Goal: Task Accomplishment & Management: Manage account settings

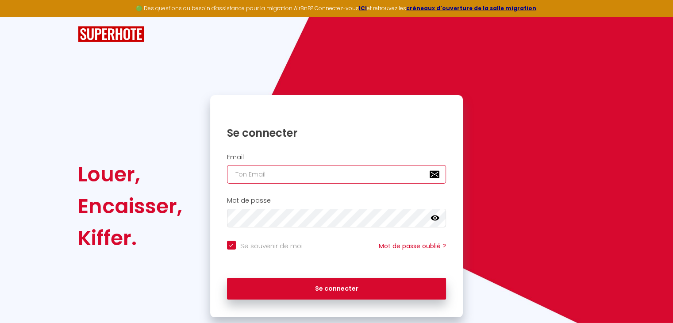
click at [290, 174] on input "email" at bounding box center [337, 174] width 220 height 19
type input "[PERSON_NAME]"
checkbox input "true"
type input "[PERSON_NAME]."
checkbox input "true"
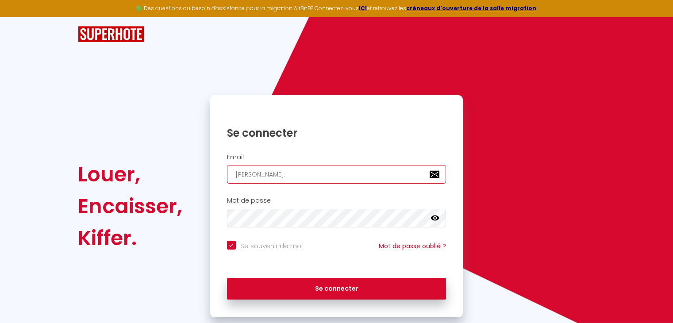
type input "[PERSON_NAME].p"
checkbox input "true"
type input "[PERSON_NAME].pi"
checkbox input "true"
type input "[PERSON_NAME].pir"
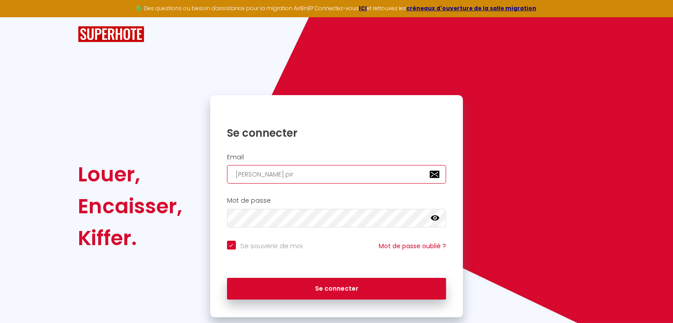
checkbox input "true"
type input "[PERSON_NAME].pirs"
checkbox input "true"
type input "[PERSON_NAME].pirso"
checkbox input "true"
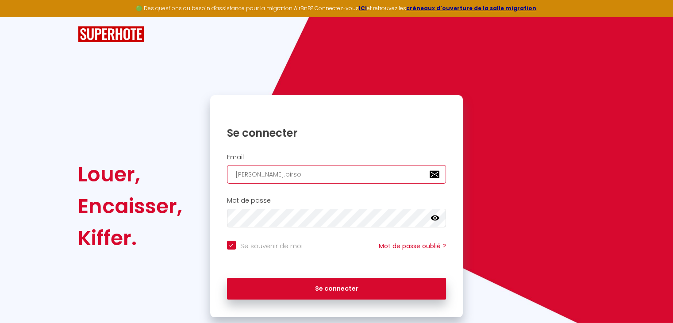
type input "[PERSON_NAME].pirson"
checkbox input "true"
type input "[PERSON_NAME].pirson@"
checkbox input "true"
type input "[PERSON_NAME]"
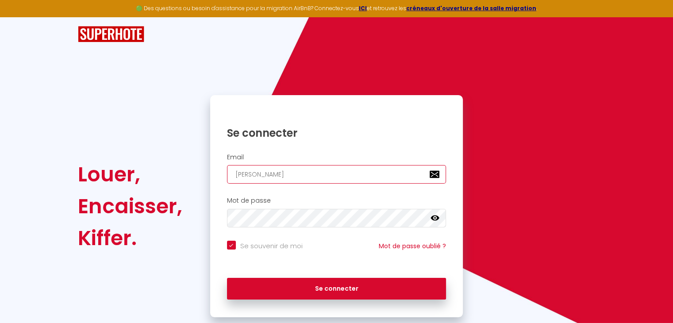
checkbox input "true"
type input "[PERSON_NAME]"
checkbox input "true"
type input "[PERSON_NAME]"
checkbox input "true"
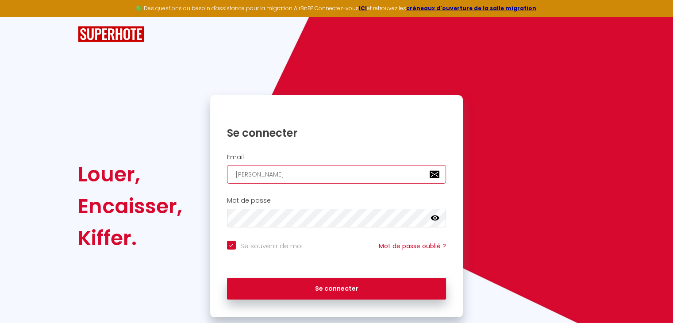
type input "[PERSON_NAME]"
checkbox input "true"
type input "[PERSON_NAME]"
checkbox input "true"
type input "[PERSON_NAME]."
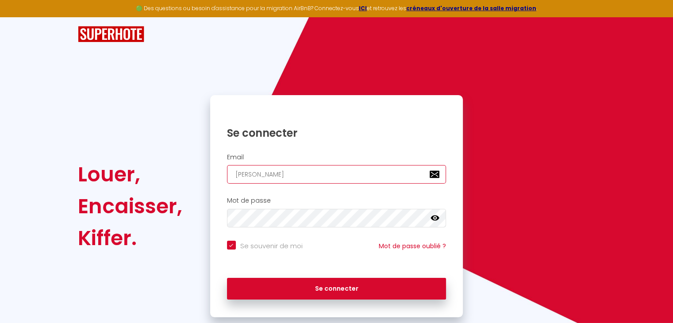
checkbox input "true"
type input "[PERSON_NAME]"
checkbox input "true"
type input "[PERSON_NAME][EMAIL_ADDRESS][DOMAIN_NAME]"
checkbox input "true"
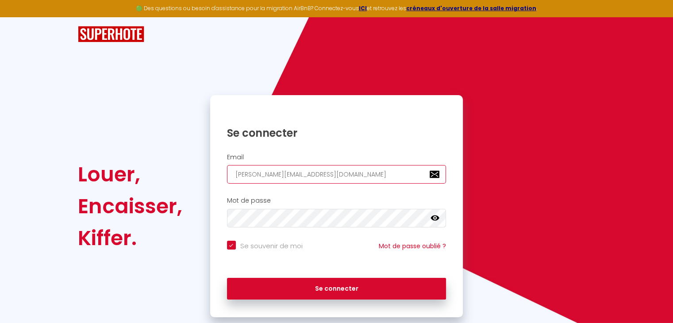
type input "[PERSON_NAME][EMAIL_ADDRESS][DOMAIN_NAME]"
checkbox input "true"
type input "[PERSON_NAME][EMAIL_ADDRESS][DOMAIN_NAME]"
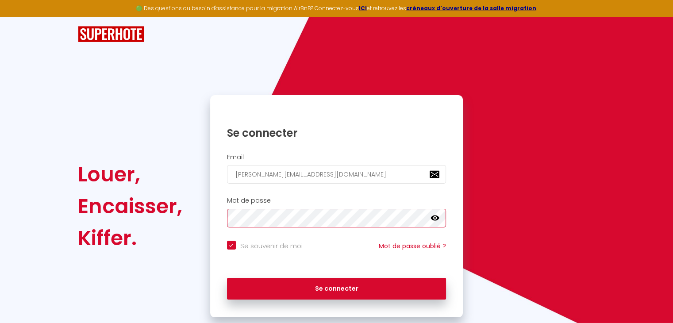
click at [227, 278] on button "Se connecter" at bounding box center [337, 289] width 220 height 22
checkbox input "true"
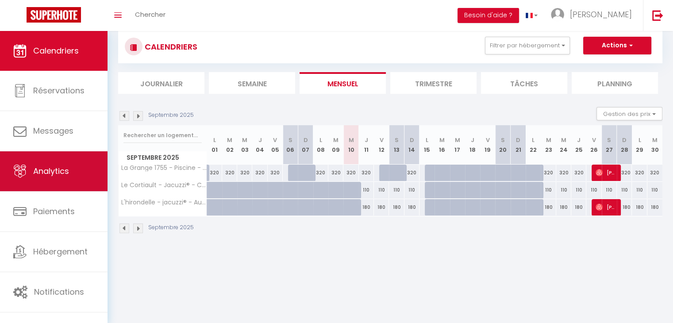
scroll to position [31, 0]
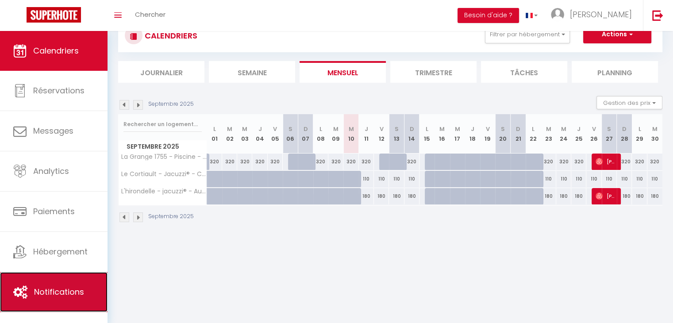
click at [53, 300] on link "Notifications" at bounding box center [54, 292] width 108 height 40
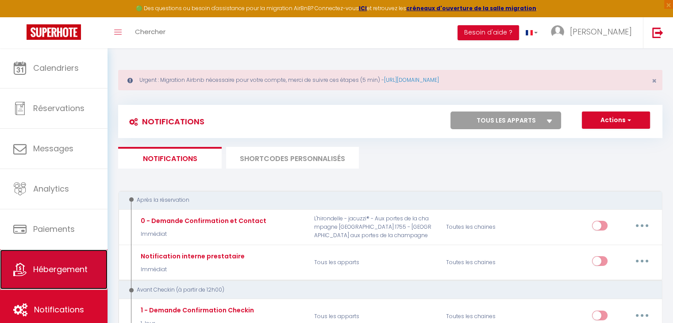
click at [47, 272] on span "Hébergement" at bounding box center [60, 269] width 54 height 11
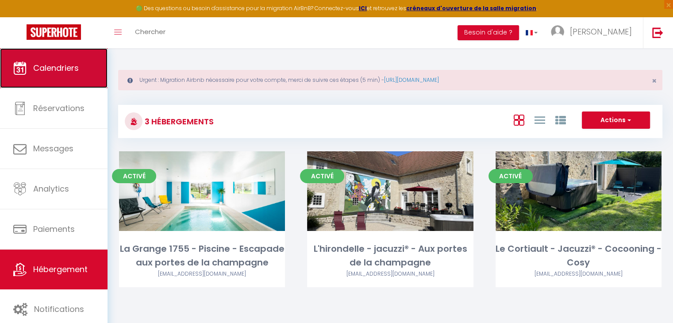
click at [37, 66] on span "Calendriers" at bounding box center [56, 67] width 46 height 11
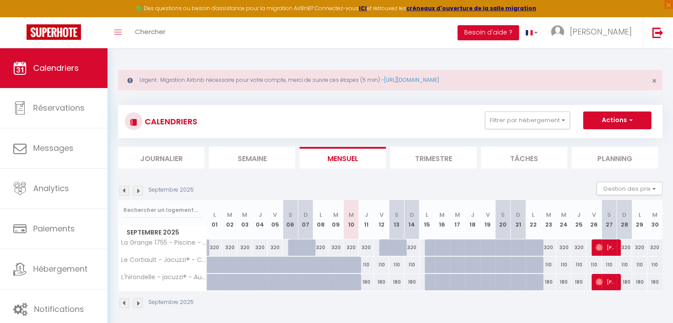
click at [145, 82] on div "Urgent : Migration Airbnb nécessaire pour votre compte, merci de suivre ces éta…" at bounding box center [390, 80] width 544 height 20
drag, startPoint x: 145, startPoint y: 82, endPoint x: 168, endPoint y: 80, distance: 23.1
click at [168, 80] on div "Urgent : Migration Airbnb nécessaire pour votre compte, merci de suivre ces éta…" at bounding box center [390, 80] width 544 height 20
click at [416, 162] on li "Trimestre" at bounding box center [433, 158] width 86 height 22
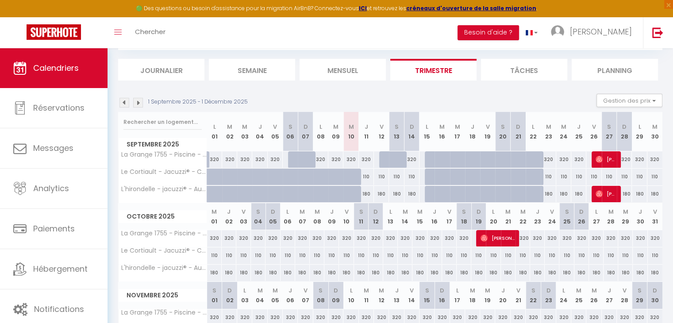
scroll to position [28, 0]
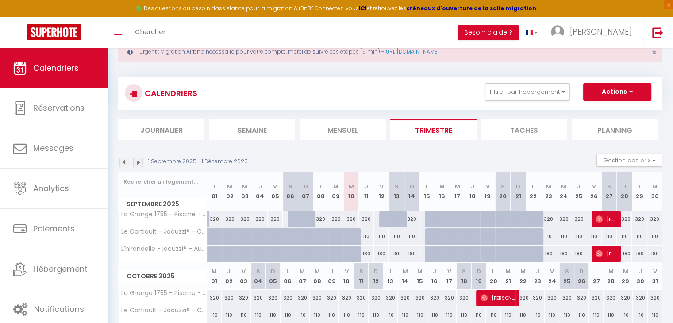
click at [137, 166] on img at bounding box center [138, 163] width 10 height 10
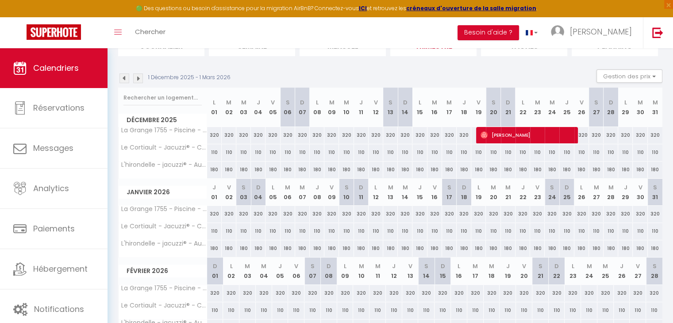
scroll to position [117, 0]
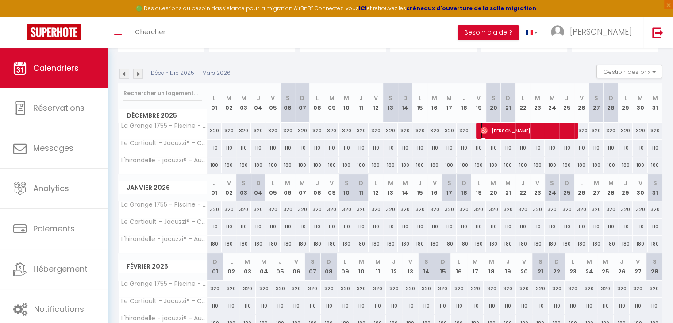
click at [490, 130] on span "[PERSON_NAME]" at bounding box center [527, 130] width 93 height 17
select select "OK"
select select "0"
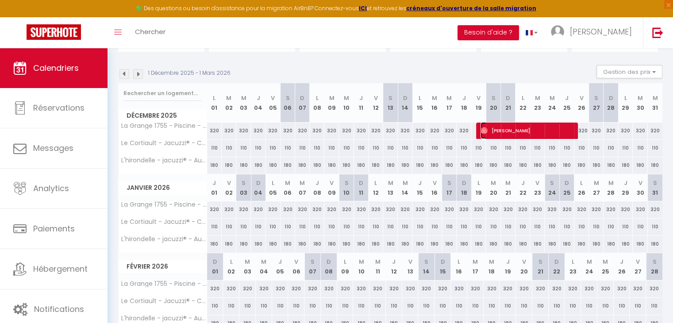
select select "1"
select select
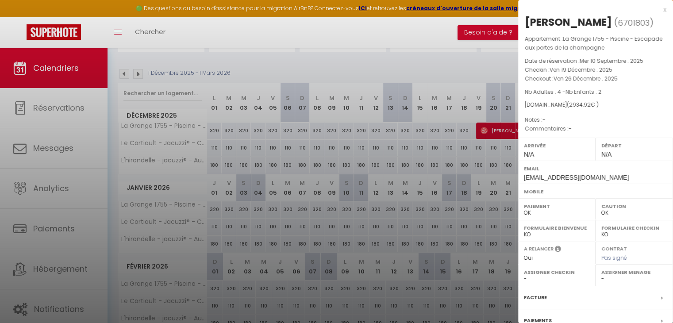
click at [490, 130] on div at bounding box center [336, 161] width 673 height 323
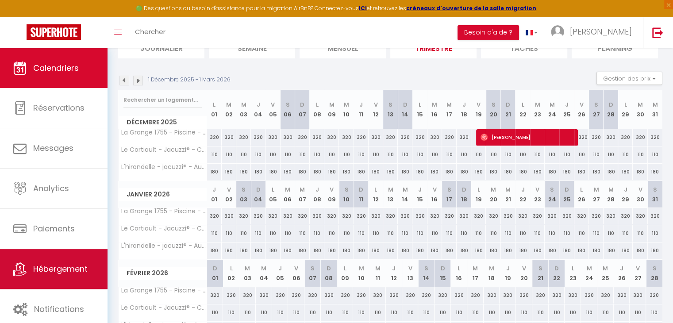
scroll to position [0, 0]
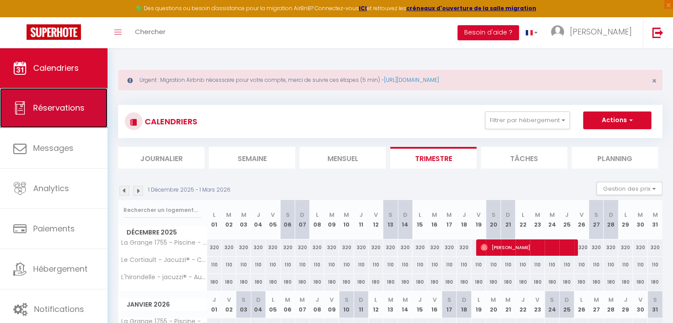
click at [59, 107] on span "Réservations" at bounding box center [58, 107] width 51 height 11
select select "not_cancelled"
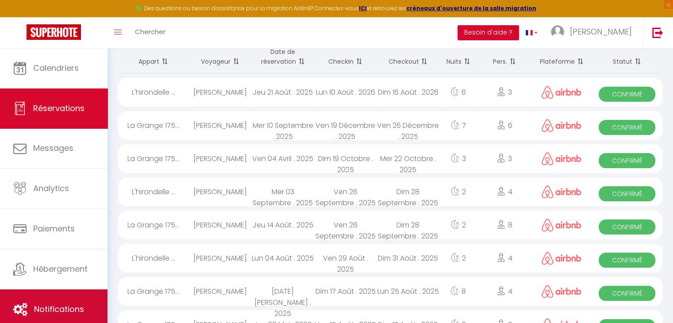
scroll to position [133, 0]
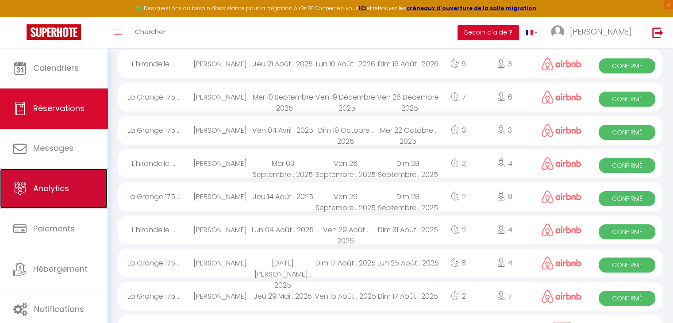
click at [53, 183] on span "Analytics" at bounding box center [51, 188] width 36 height 11
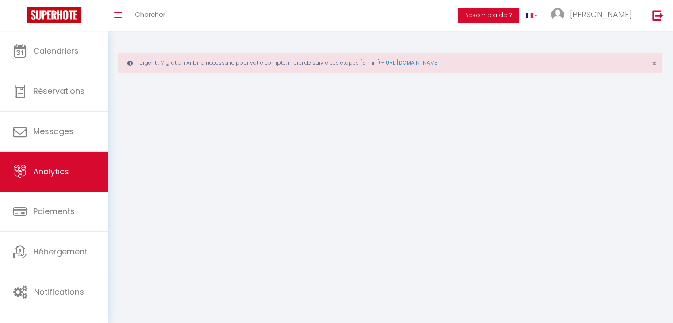
select select "2025"
select select "9"
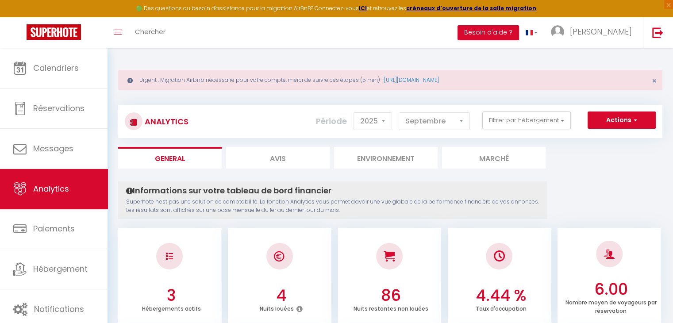
click at [259, 157] on li "Avis" at bounding box center [278, 158] width 104 height 22
select select "2025"
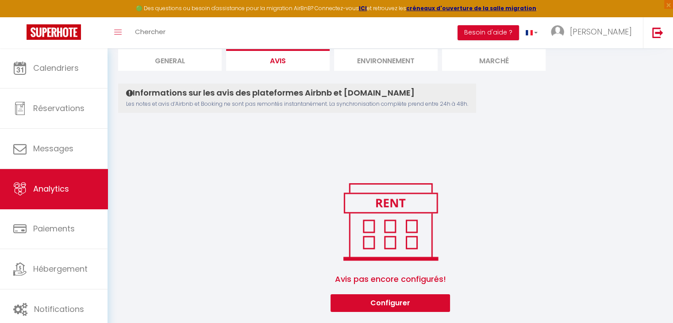
scroll to position [104, 0]
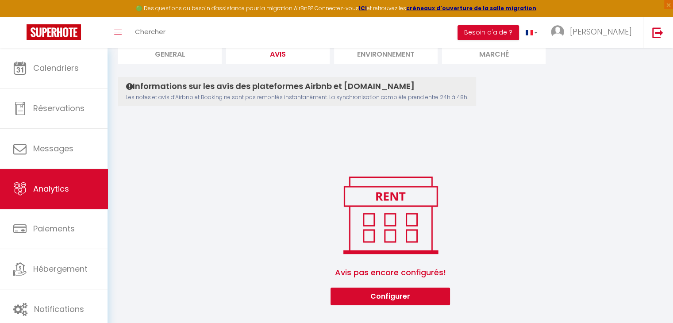
click at [189, 96] on p "Les notes et avis d’Airbnb et Booking ne sont pas remontés instantanément. La s…" at bounding box center [297, 97] width 342 height 8
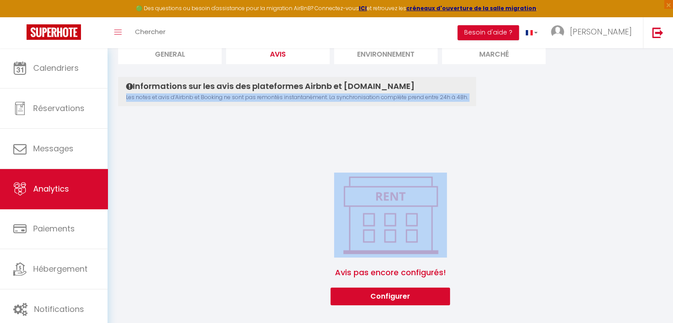
click at [189, 96] on p "Les notes et avis d’Airbnb et Booking ne sont pas remontés instantanément. La s…" at bounding box center [297, 97] width 342 height 8
click at [246, 208] on div "Avis pas encore configurés! Configurer" at bounding box center [390, 239] width 544 height 133
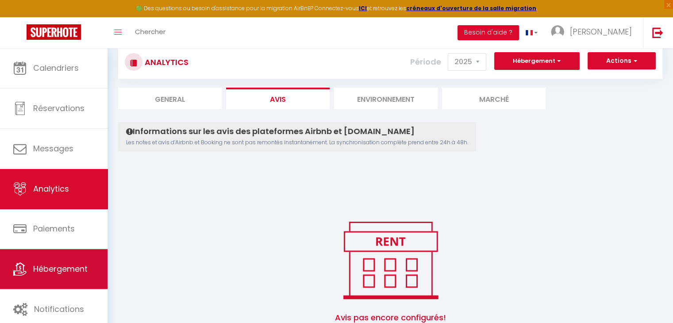
scroll to position [0, 0]
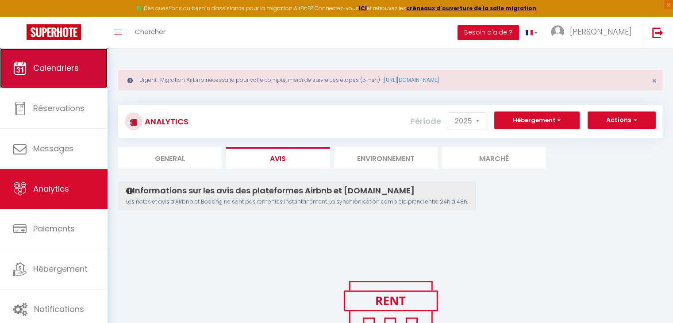
click at [55, 81] on link "Calendriers" at bounding box center [54, 68] width 108 height 40
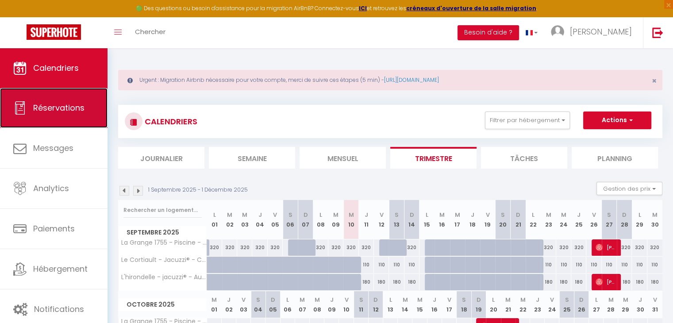
click at [47, 112] on span "Réservations" at bounding box center [58, 107] width 51 height 11
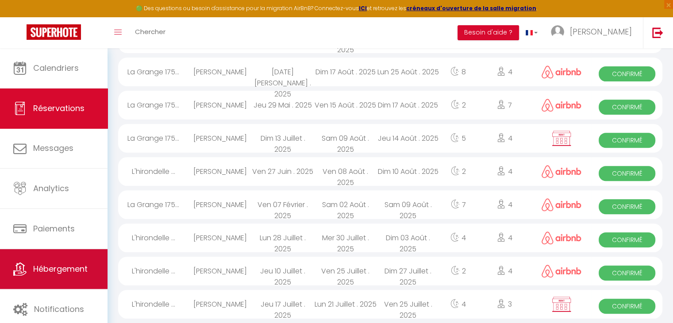
scroll to position [398, 0]
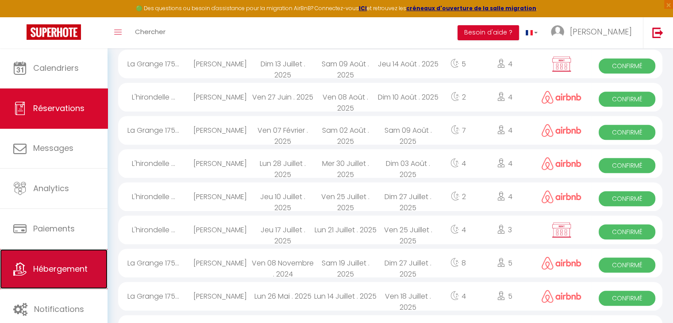
click at [44, 273] on span "Hébergement" at bounding box center [60, 268] width 54 height 11
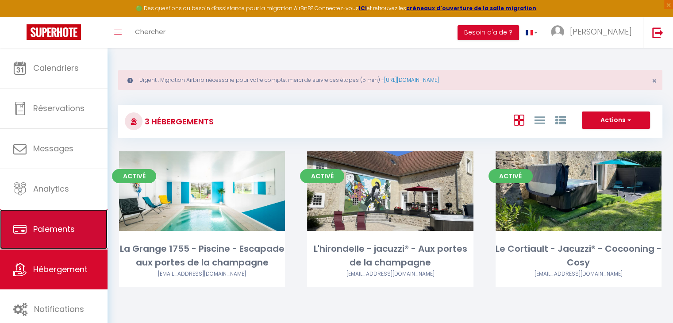
click at [49, 239] on link "Paiements" at bounding box center [54, 229] width 108 height 40
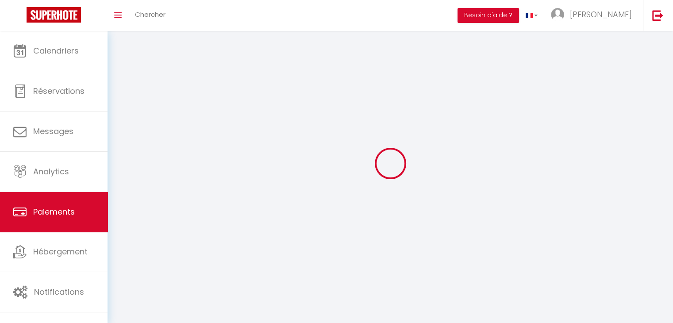
select select "2"
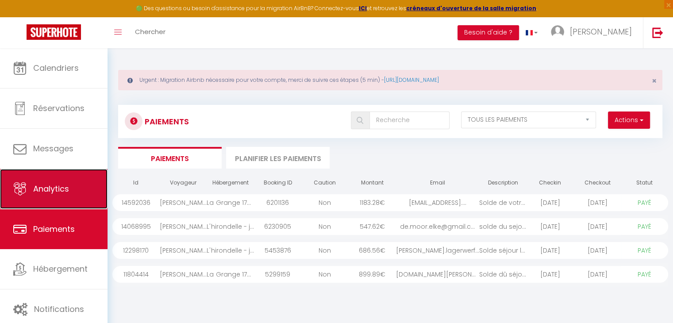
click at [56, 193] on span "Analytics" at bounding box center [51, 188] width 36 height 11
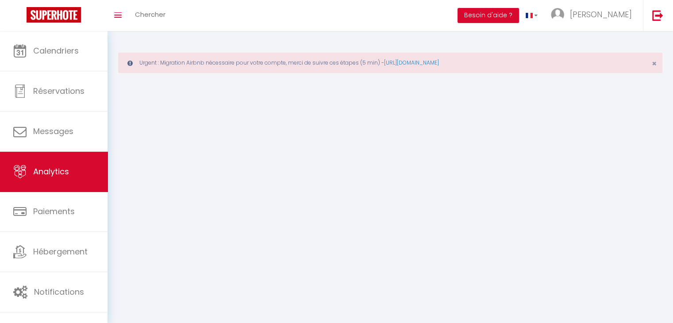
select select "2025"
select select "9"
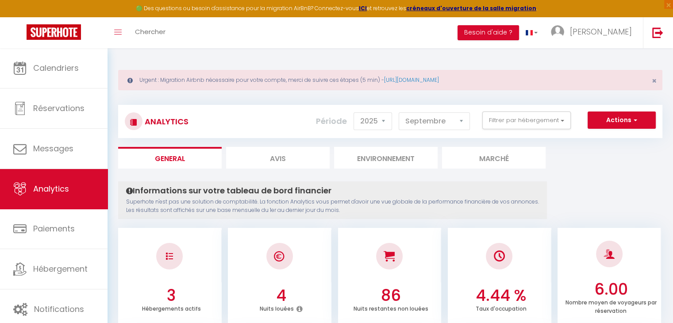
click at [274, 155] on li "Avis" at bounding box center [278, 158] width 104 height 22
select select "2025"
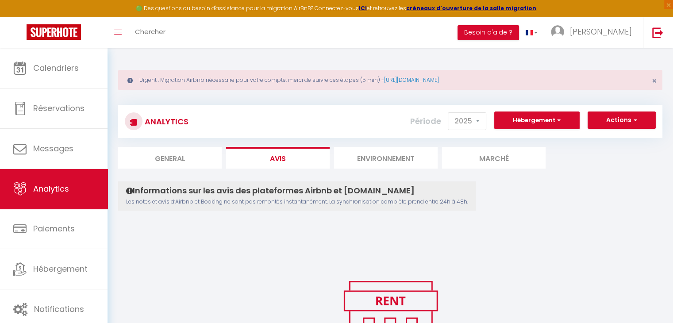
click at [185, 163] on li "General" at bounding box center [170, 158] width 104 height 22
select select "2025"
select select "9"
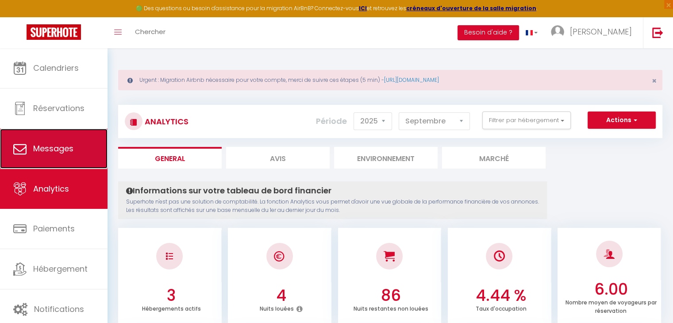
click at [51, 147] on span "Messages" at bounding box center [53, 148] width 40 height 11
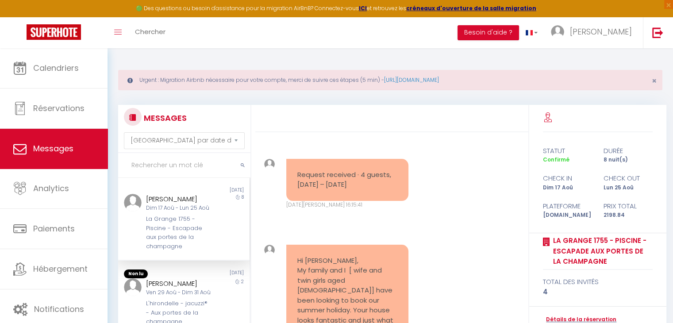
scroll to position [1096, 0]
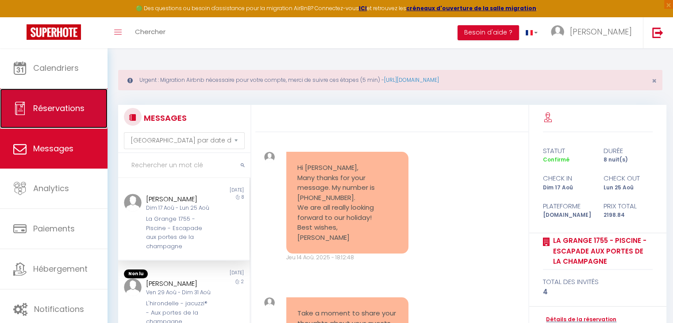
click at [42, 105] on span "Réservations" at bounding box center [58, 108] width 51 height 11
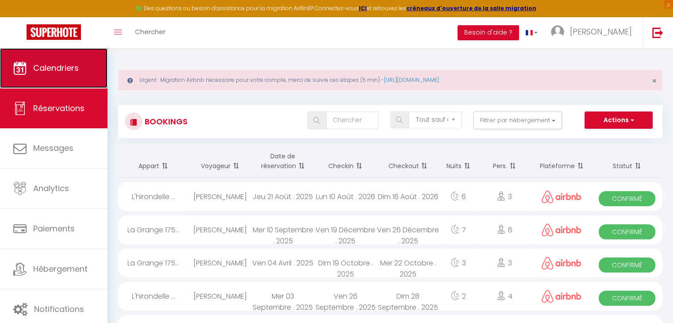
click at [43, 73] on span "Calendriers" at bounding box center [56, 67] width 46 height 11
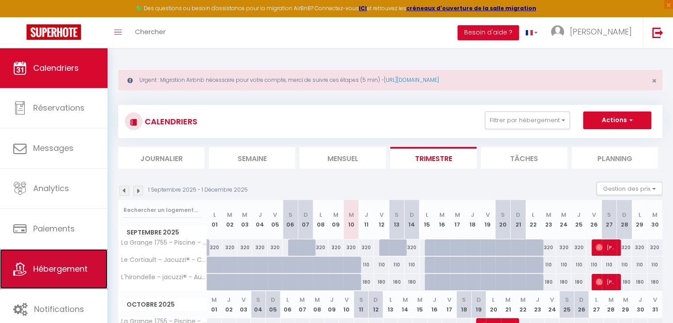
click at [46, 270] on span "Hébergement" at bounding box center [60, 268] width 54 height 11
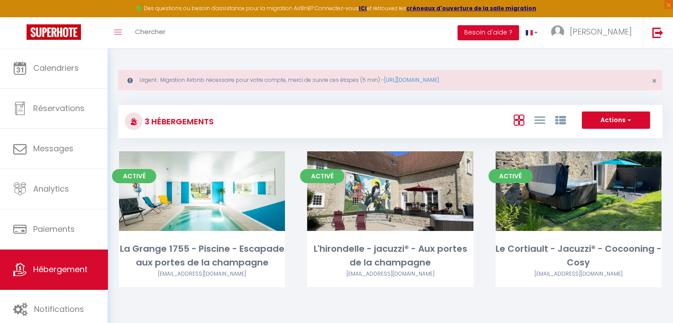
click at [150, 118] on h3 "3 Hébergements" at bounding box center [178, 122] width 71 height 20
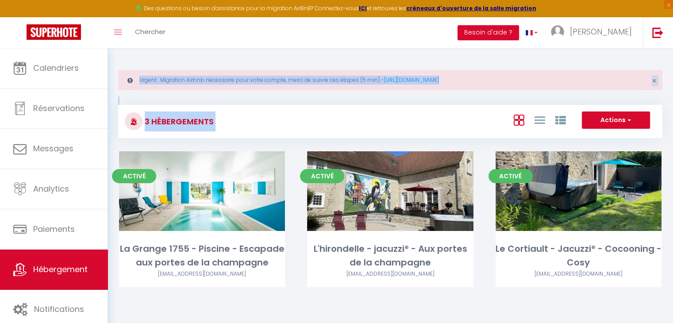
drag, startPoint x: 150, startPoint y: 118, endPoint x: 143, endPoint y: 83, distance: 36.1
click at [143, 83] on div "Urgent : Migration Airbnb nécessaire pour votre compte, merci de suivre ces éta…" at bounding box center [391, 184] width 566 height 272
click at [143, 78] on div "Urgent : Migration Airbnb nécessaire pour votre compte, merci de suivre ces éta…" at bounding box center [390, 80] width 544 height 20
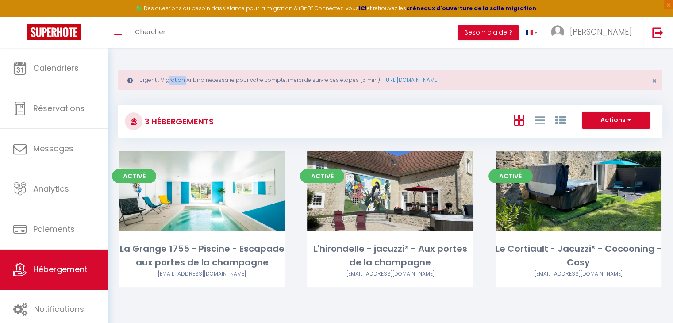
click at [143, 78] on div "Urgent : Migration Airbnb nécessaire pour votre compte, merci de suivre ces éta…" at bounding box center [390, 80] width 544 height 20
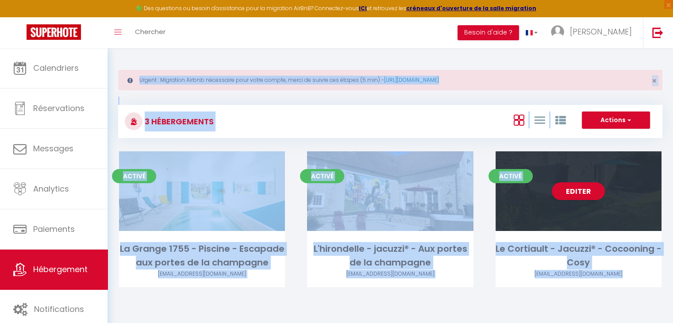
drag, startPoint x: 143, startPoint y: 78, endPoint x: 634, endPoint y: 281, distance: 530.9
click at [634, 281] on div "Urgent : Migration Airbnb nécessaire pour votre compte, merci de suivre ces éta…" at bounding box center [391, 184] width 566 height 272
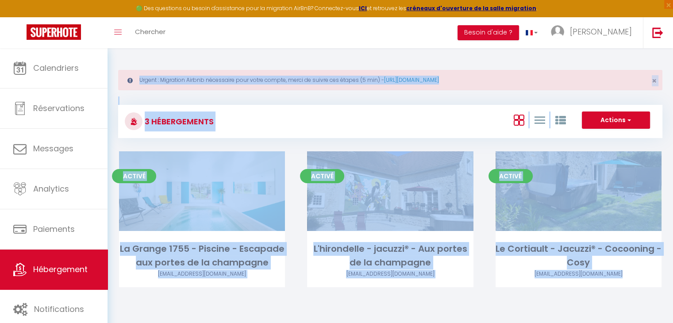
click at [142, 70] on div "Urgent : Migration Airbnb nécessaire pour votre compte, merci de suivre ces éta…" at bounding box center [390, 80] width 544 height 20
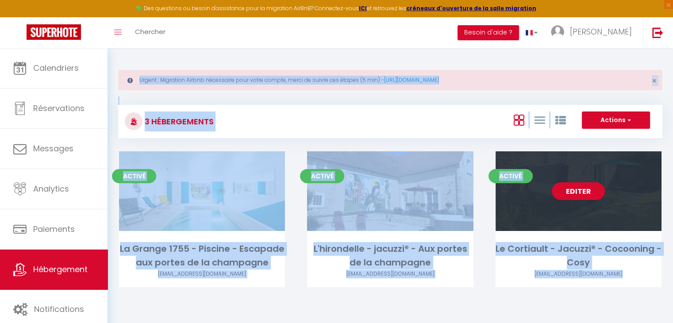
drag, startPoint x: 138, startPoint y: 81, endPoint x: 619, endPoint y: 276, distance: 519.2
click at [619, 276] on div "Urgent : Migration Airbnb nécessaire pour votre compte, merci de suivre ces éta…" at bounding box center [391, 184] width 566 height 272
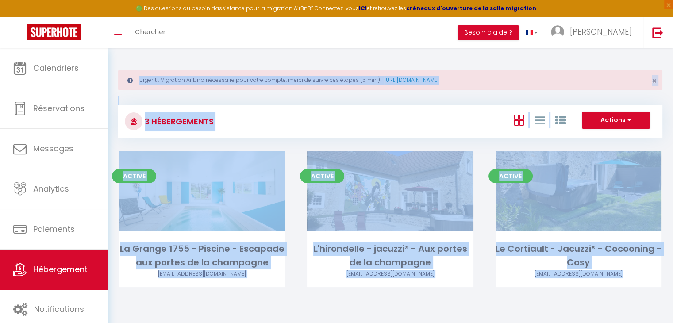
click at [241, 59] on div "Urgent : Migration Airbnb nécessaire pour votre compte, merci de suivre ces éta…" at bounding box center [391, 184] width 566 height 272
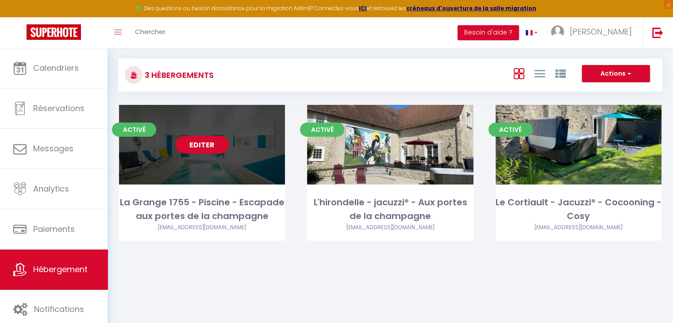
scroll to position [48, 0]
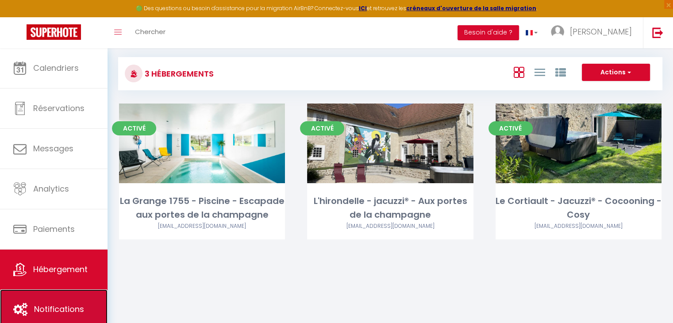
click at [34, 296] on link "Notifications" at bounding box center [54, 309] width 108 height 40
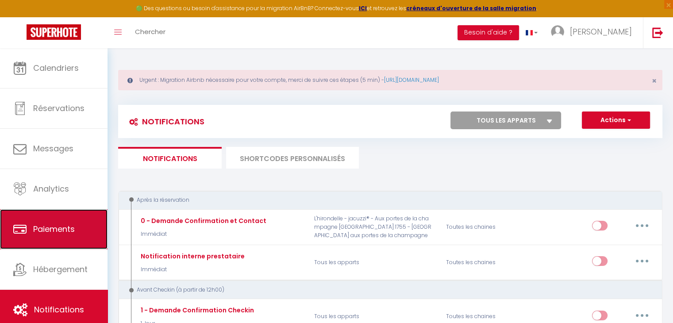
click at [49, 229] on span "Paiements" at bounding box center [54, 229] width 42 height 11
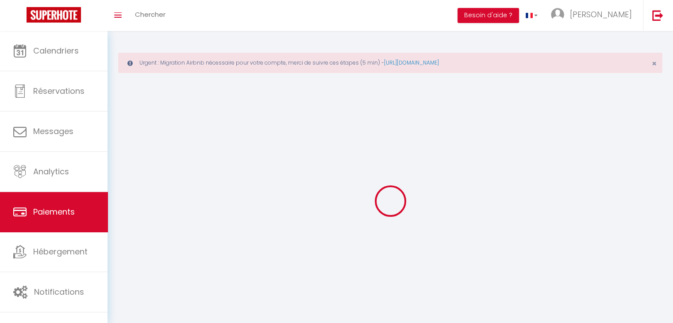
select select "2"
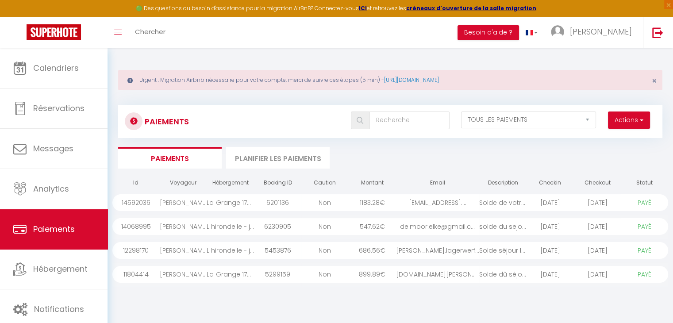
click at [258, 158] on li "Planifier les paiements" at bounding box center [278, 158] width 104 height 22
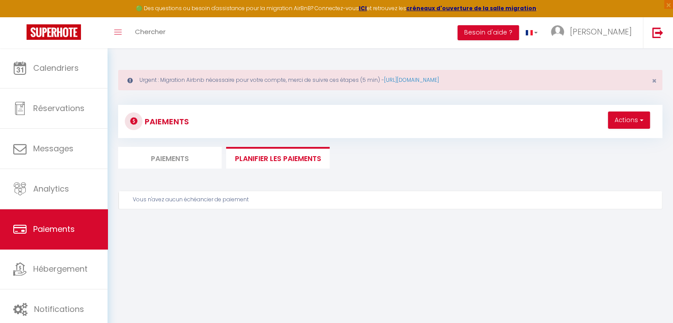
click at [185, 158] on li "Paiements" at bounding box center [170, 158] width 104 height 22
select select "2"
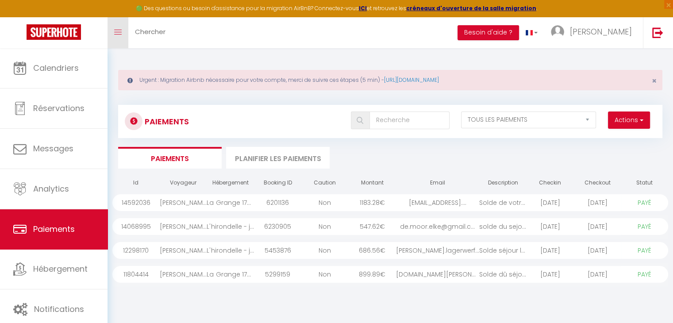
click at [122, 29] on link "Toggle menubar" at bounding box center [118, 32] width 21 height 31
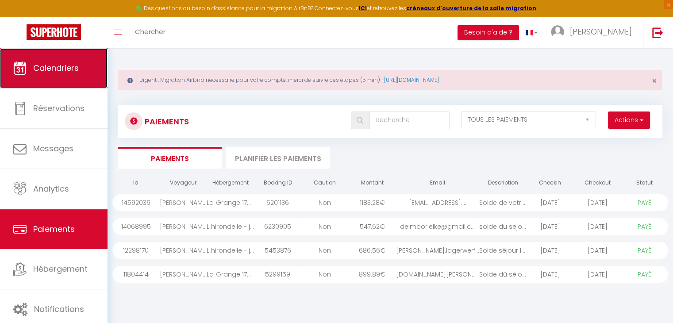
click at [72, 66] on span "Calendriers" at bounding box center [56, 67] width 46 height 11
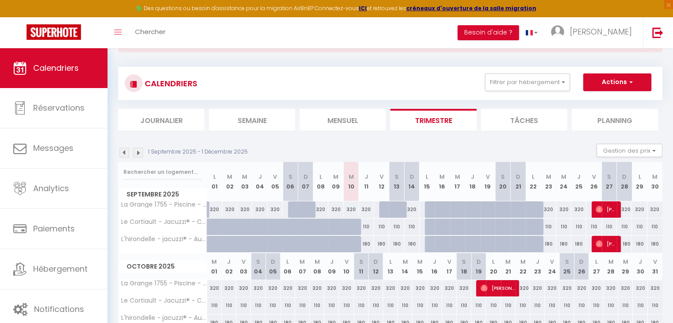
scroll to position [58, 0]
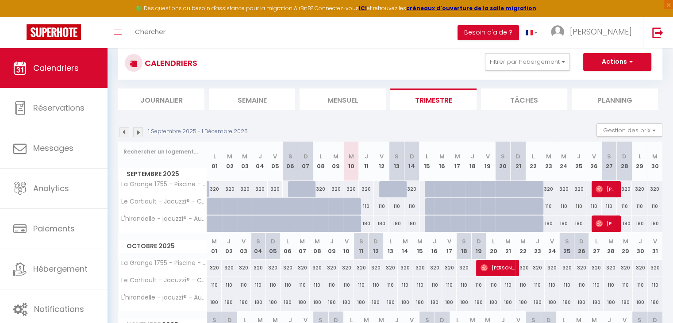
click at [451, 221] on div at bounding box center [457, 224] width 15 height 17
type input "180"
type input "Mer 17 Septembre 2025"
type input "Jeu 18 Septembre 2025"
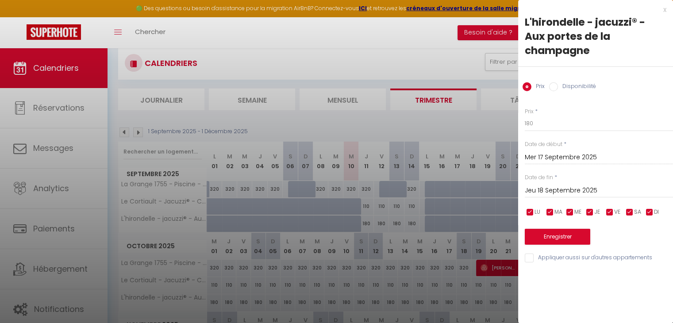
click at [451, 221] on div at bounding box center [336, 161] width 673 height 323
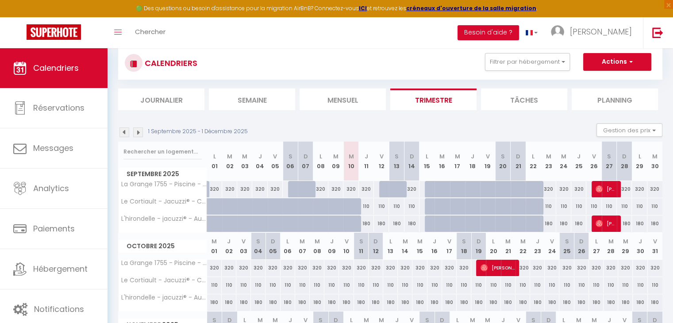
scroll to position [122, 0]
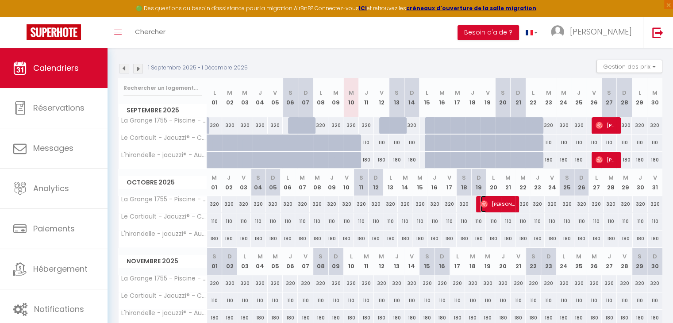
click at [494, 199] on span "[PERSON_NAME]" at bounding box center [498, 204] width 35 height 17
select select "OK"
select select "0"
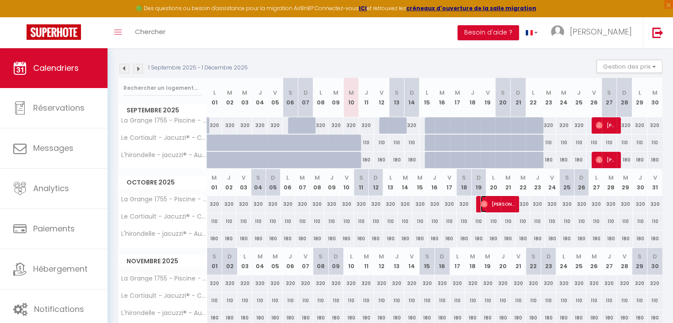
select select "1"
select select
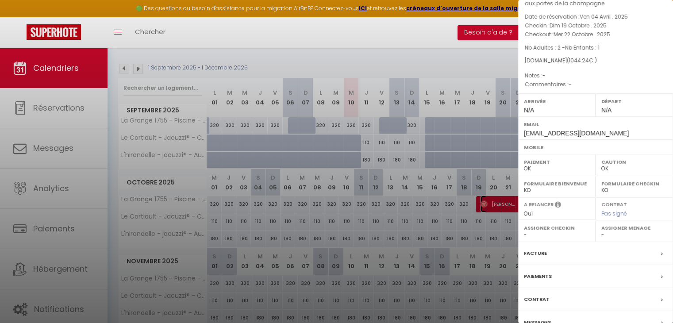
scroll to position [89, 0]
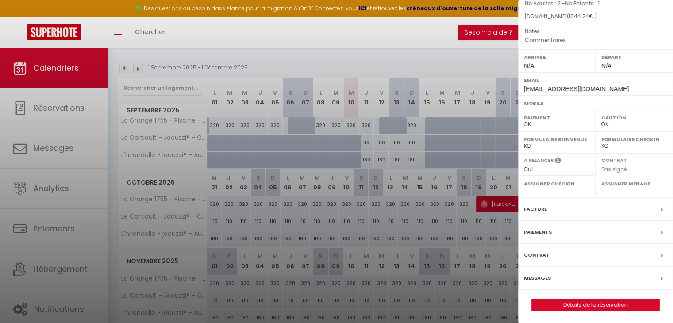
click at [42, 165] on div at bounding box center [336, 161] width 673 height 323
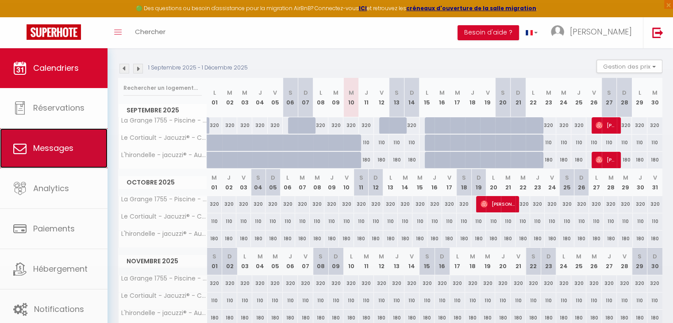
click at [48, 152] on span "Messages" at bounding box center [53, 148] width 40 height 11
select select "message"
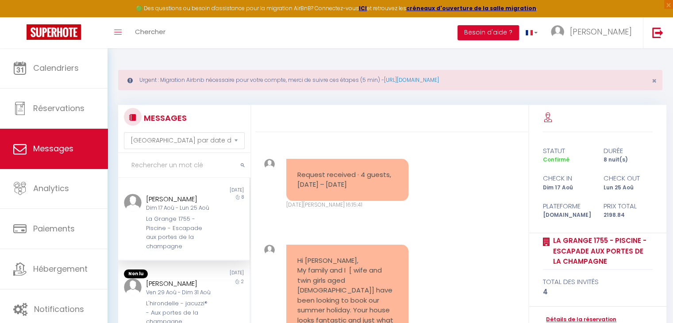
scroll to position [1096, 0]
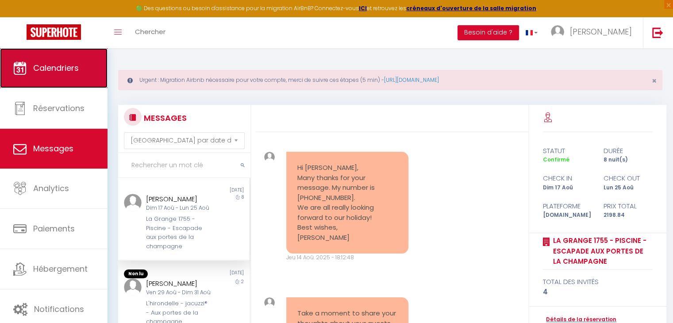
click at [64, 80] on link "Calendriers" at bounding box center [54, 68] width 108 height 40
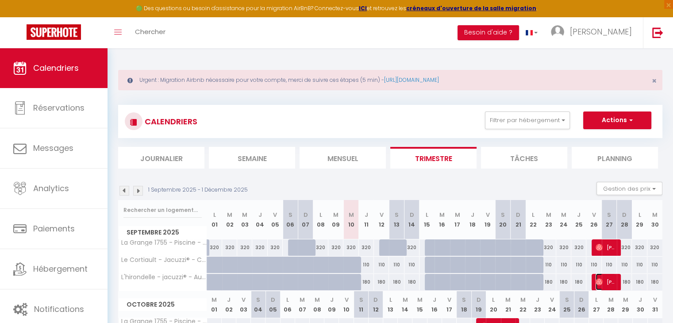
click at [611, 282] on span "[PERSON_NAME]" at bounding box center [606, 282] width 20 height 17
select select "OK"
select select "0"
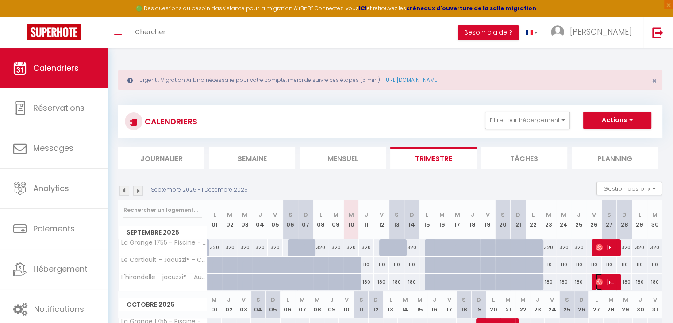
select select "1"
select select
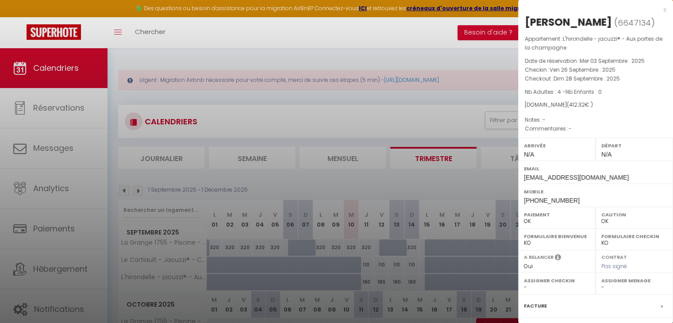
click at [435, 94] on div at bounding box center [336, 161] width 673 height 323
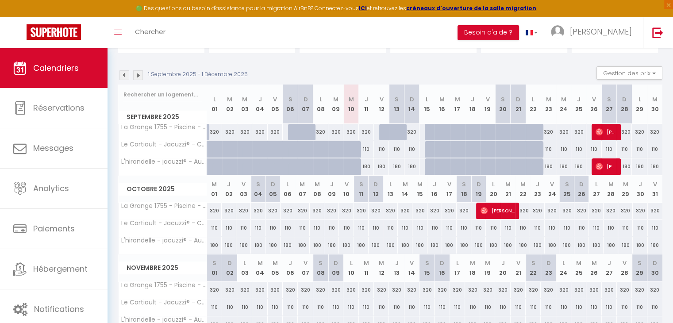
scroll to position [133, 0]
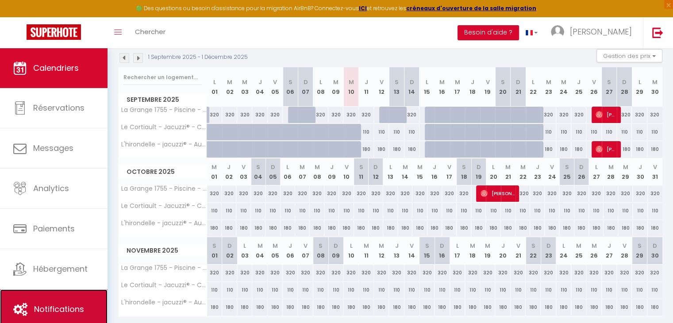
click at [21, 307] on icon at bounding box center [20, 309] width 14 height 13
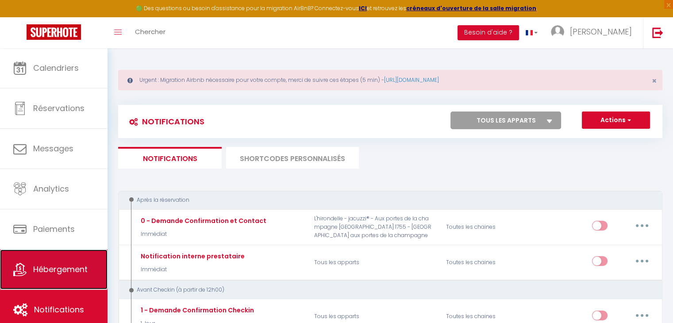
click at [30, 281] on link "Hébergement" at bounding box center [54, 270] width 108 height 40
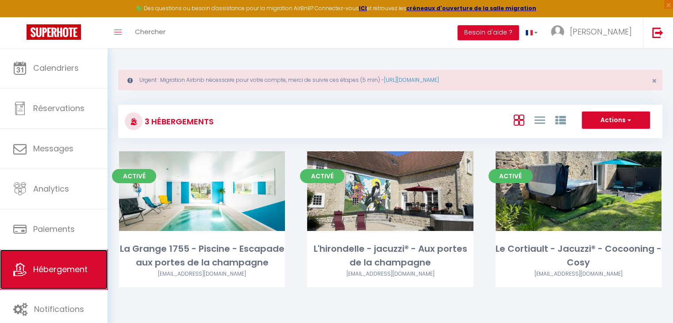
click at [43, 252] on link "Hébergement" at bounding box center [54, 270] width 108 height 40
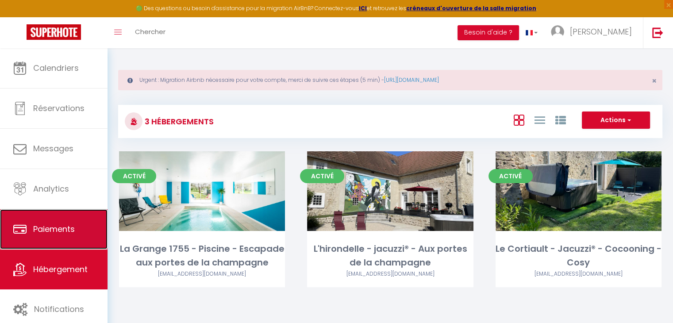
click at [46, 243] on link "Paiements" at bounding box center [54, 229] width 108 height 40
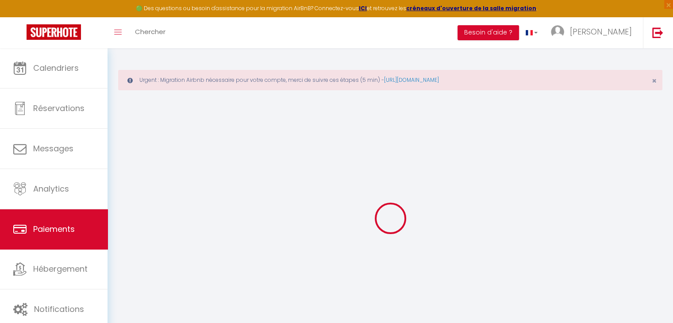
select select "2"
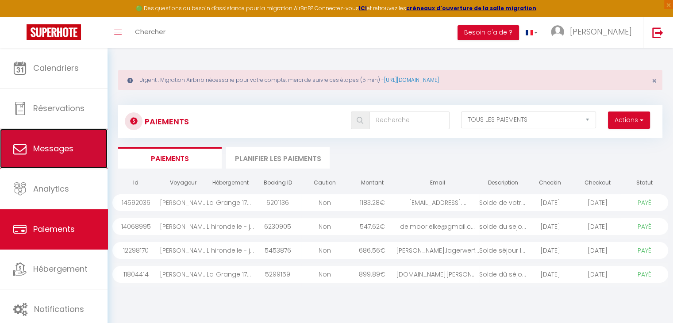
click at [63, 143] on span "Messages" at bounding box center [53, 148] width 40 height 11
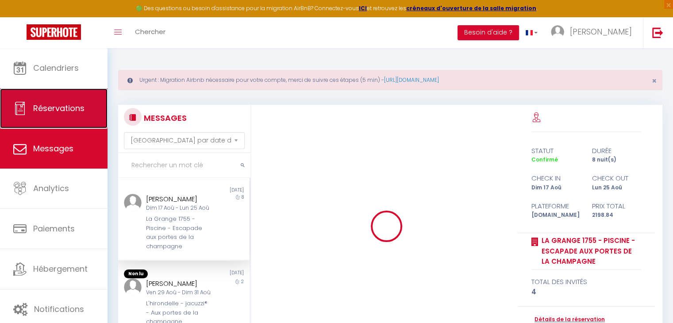
scroll to position [1096, 0]
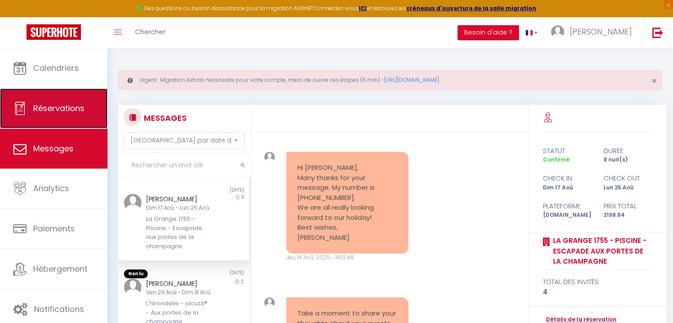
click at [69, 96] on link "Réservations" at bounding box center [54, 109] width 108 height 40
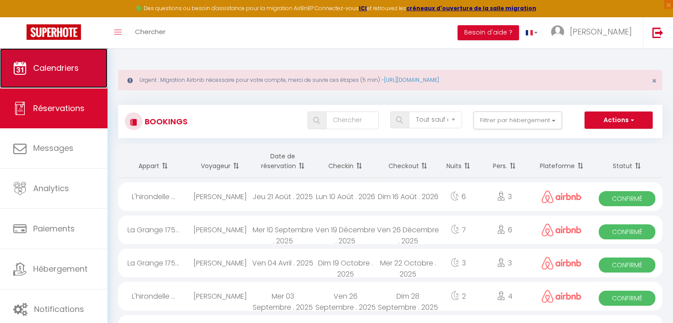
click at [71, 73] on span "Calendriers" at bounding box center [56, 67] width 46 height 11
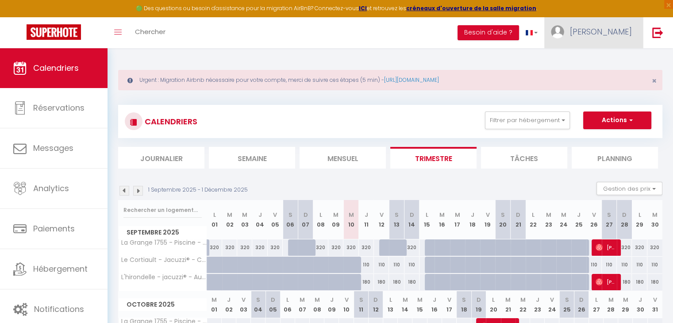
click at [608, 41] on link "[PERSON_NAME]" at bounding box center [593, 32] width 99 height 31
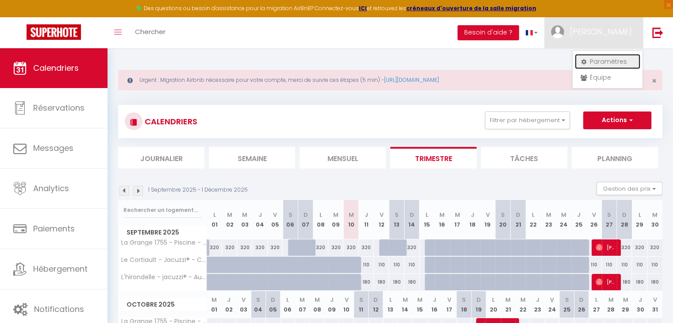
click at [601, 63] on link "Paramètres" at bounding box center [608, 61] width 66 height 15
select select "28"
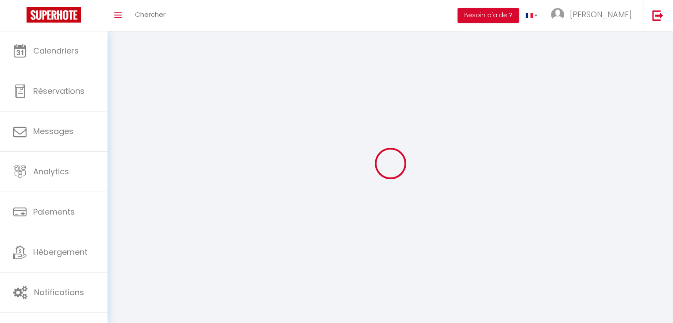
select select "fr"
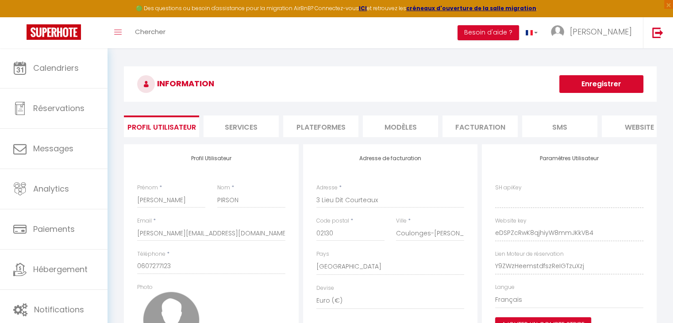
type input "eDSPZcRwK8qjhiyW8mmJKkVB4"
type input "Y9ZWzHeemstdfszReIGTzuXzj"
type input "[URL][DOMAIN_NAME]"
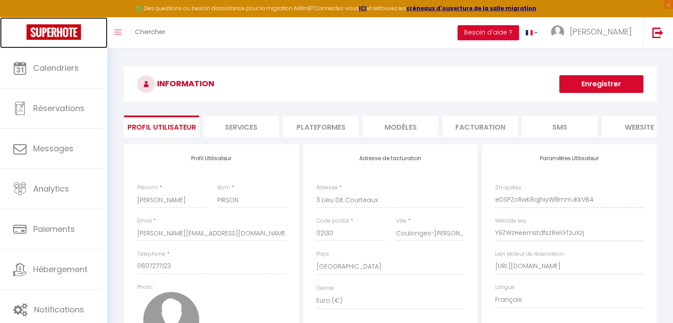
click at [53, 26] on img at bounding box center [54, 31] width 54 height 15
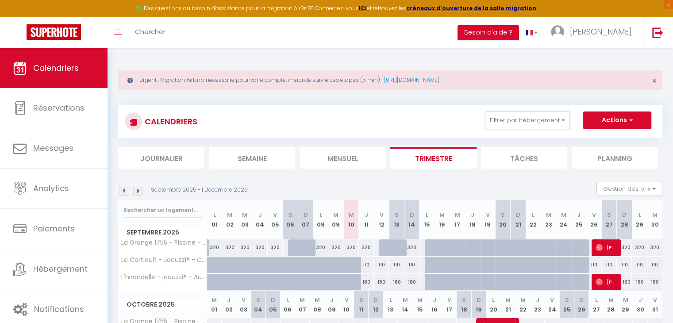
click at [483, 85] on div "Urgent : Migration Airbnb nécessaire pour votre compte, merci de suivre ces éta…" at bounding box center [390, 80] width 544 height 20
click at [439, 84] on link "[URL][DOMAIN_NAME]" at bounding box center [411, 80] width 55 height 8
click at [62, 34] on img at bounding box center [54, 31] width 54 height 15
click at [71, 41] on link at bounding box center [54, 32] width 108 height 31
click at [70, 65] on span "Calendriers" at bounding box center [56, 67] width 46 height 11
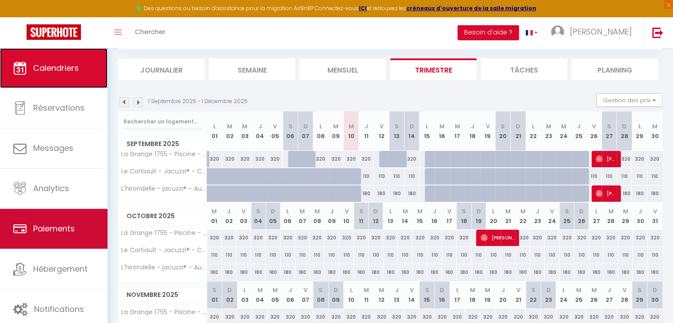
scroll to position [133, 0]
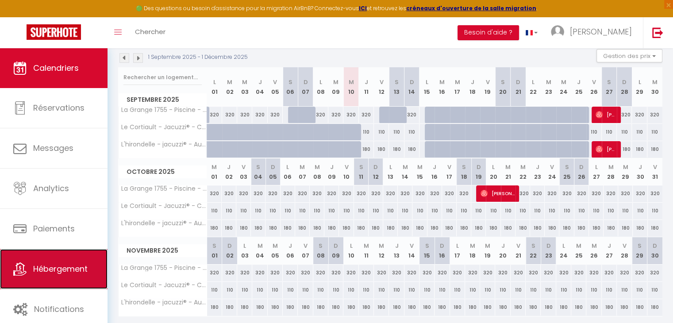
click at [40, 263] on span "Hébergement" at bounding box center [60, 268] width 54 height 11
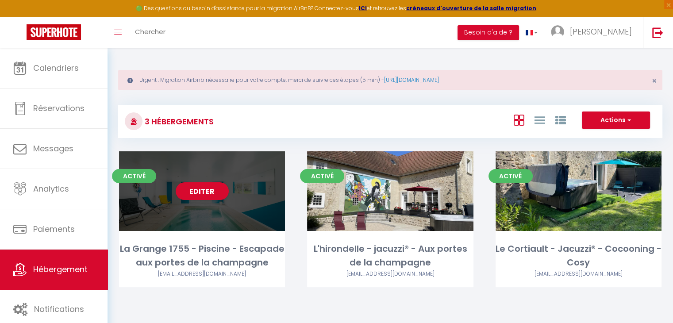
click at [196, 244] on div "La Grange 1755 - Piscine - Escapade aux portes de la champagne" at bounding box center [202, 256] width 166 height 28
select select "3"
select select "2"
select select "1"
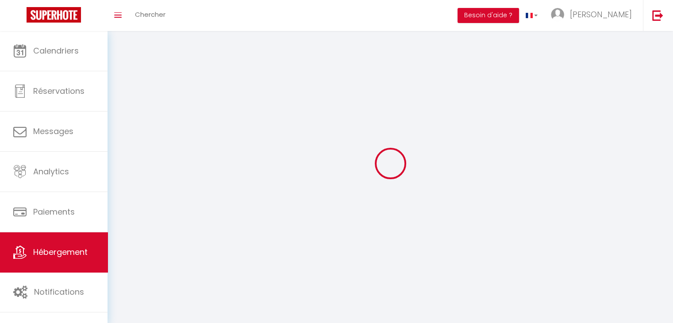
click at [196, 244] on div at bounding box center [390, 163] width 544 height 243
select select
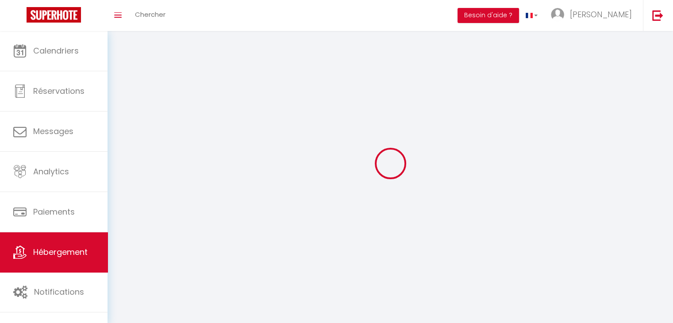
select select
checkbox input "false"
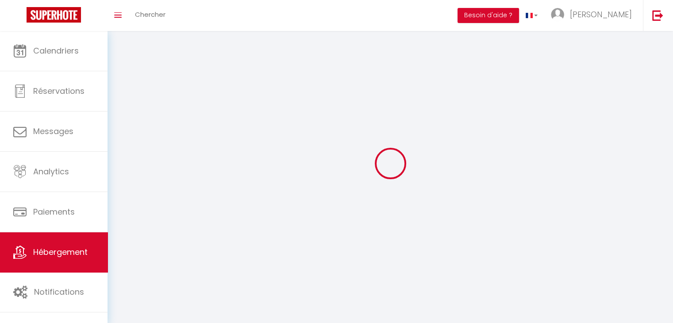
checkbox input "false"
select select
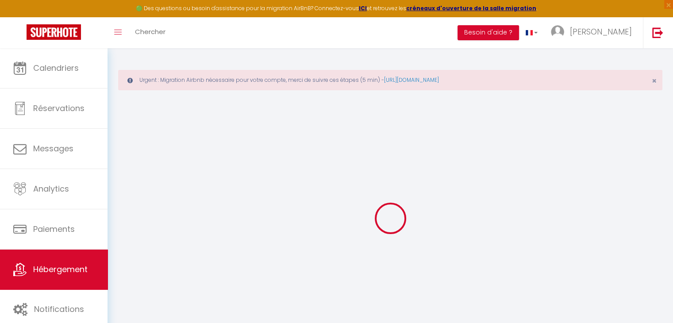
select select
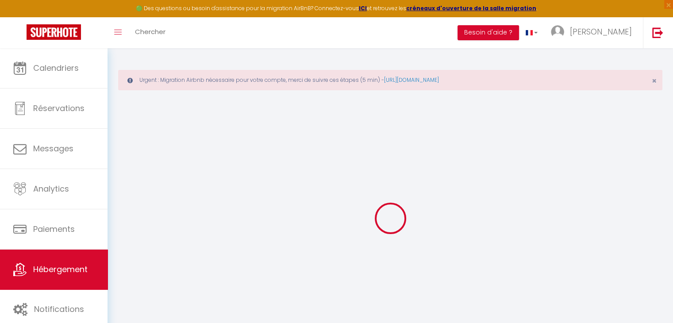
select select
checkbox input "false"
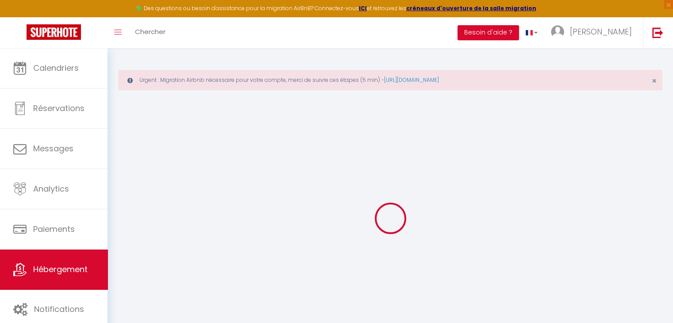
checkbox input "false"
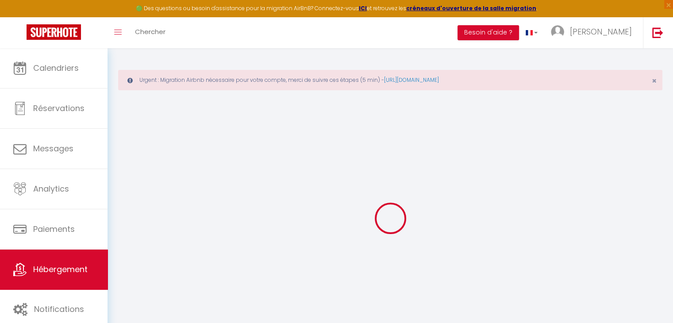
checkbox input "false"
select select "15:00"
select select
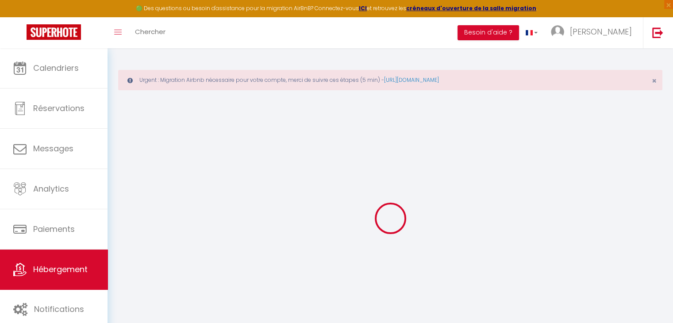
select select "11:00"
select select "30"
select select "15"
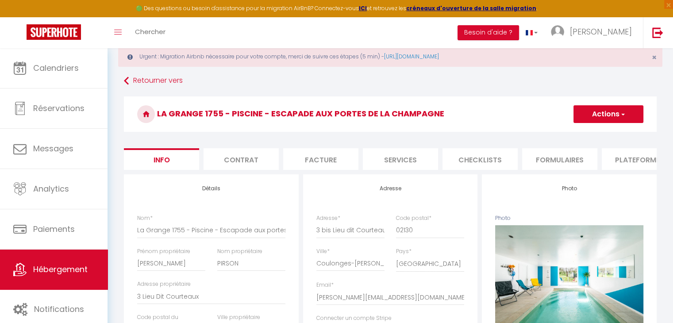
scroll to position [44, 0]
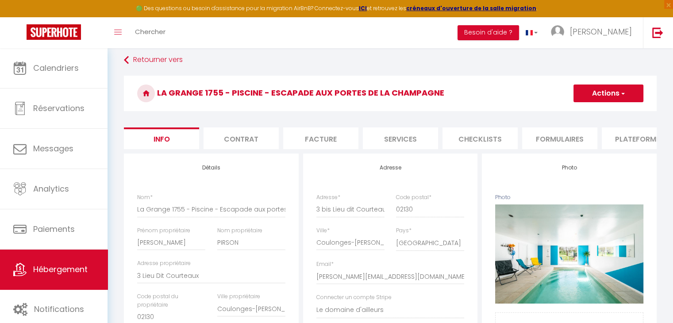
click at [373, 142] on li "Services" at bounding box center [400, 138] width 75 height 22
select select
checkbox input "false"
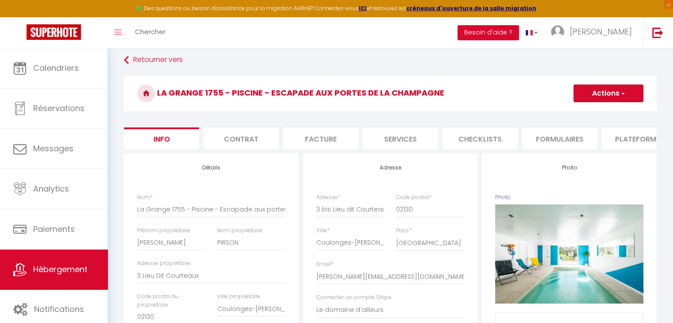
checkbox input "false"
select select
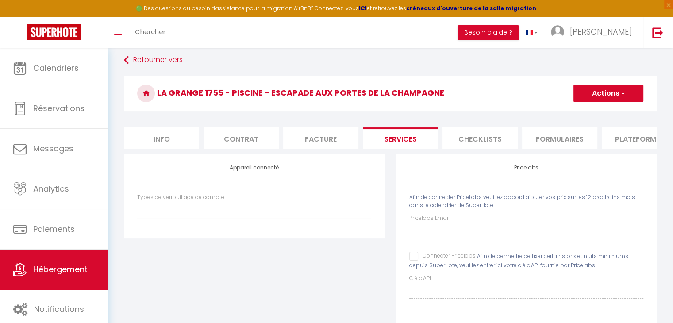
click at [313, 143] on li "Facture" at bounding box center [320, 138] width 75 height 22
select select
checkbox input "false"
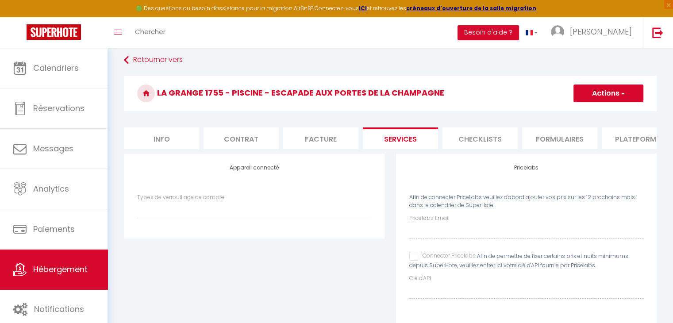
checkbox input "false"
select select
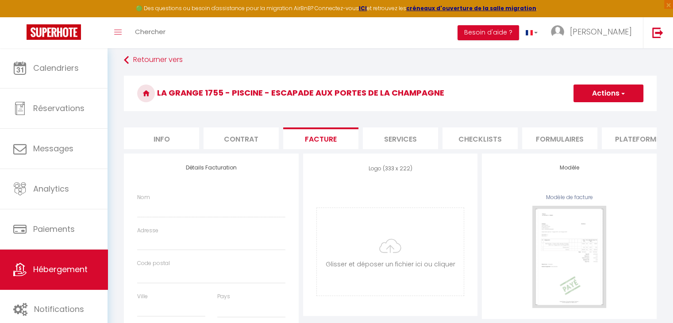
select select
checkbox input "false"
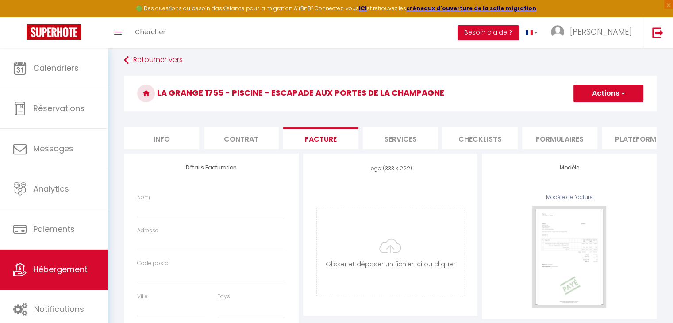
select select
checkbox input "false"
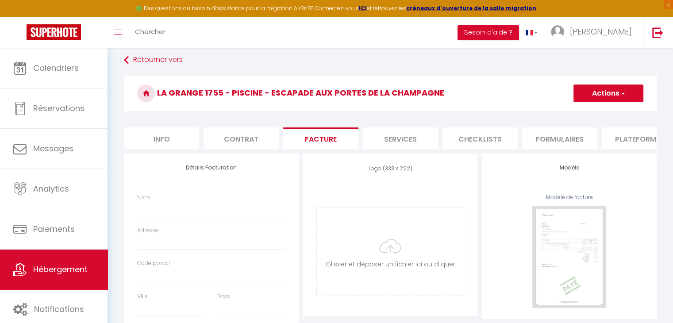
checkbox input "false"
select select
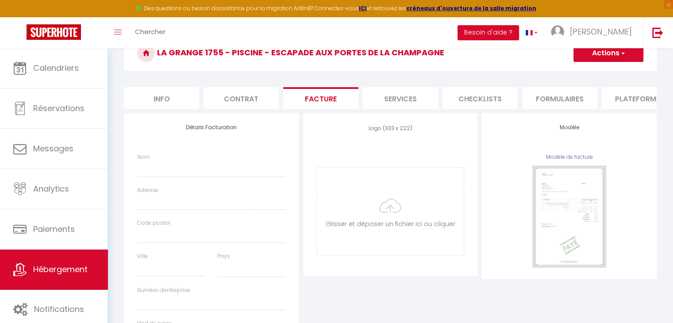
scroll to position [133, 0]
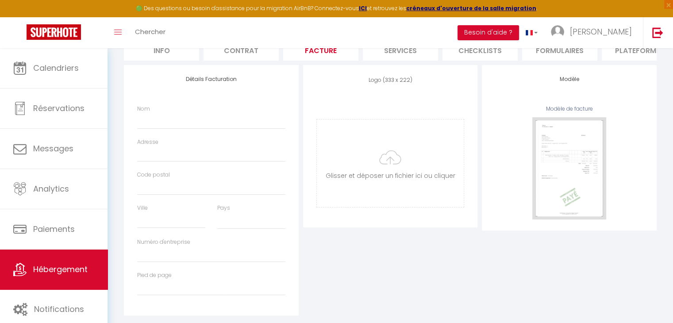
select select
checkbox input "false"
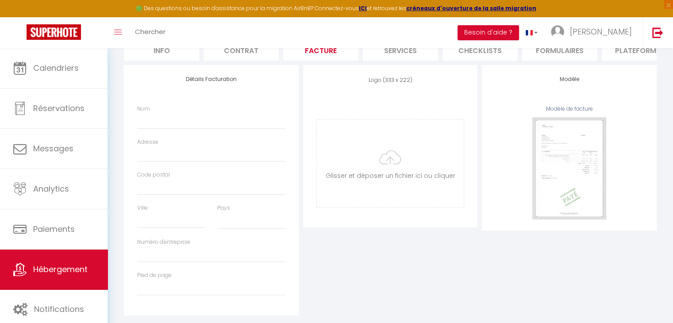
select select
checkbox input "false"
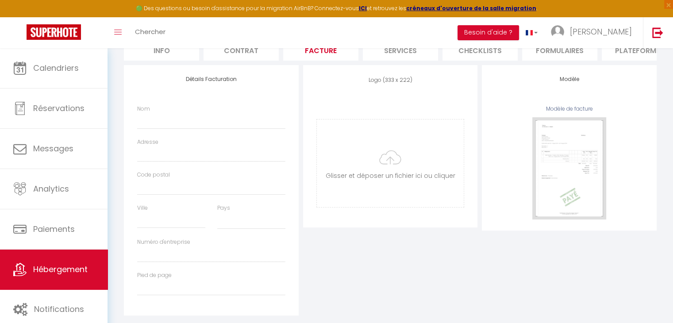
checkbox input "false"
select select
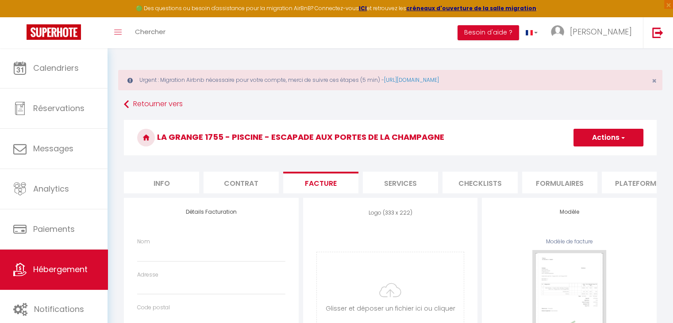
click at [239, 174] on li "Contrat" at bounding box center [241, 183] width 75 height 22
select select
checkbox input "false"
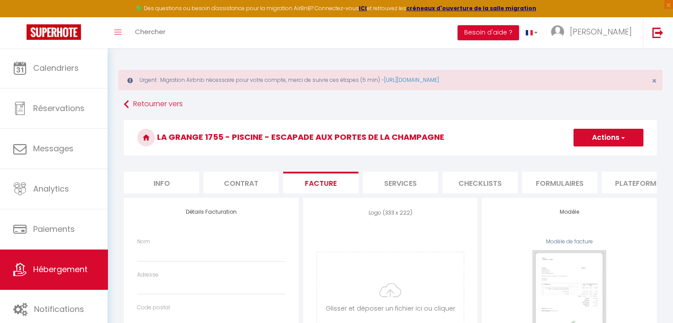
checkbox input "false"
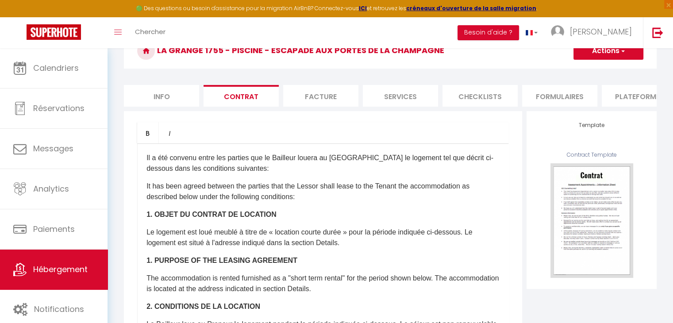
scroll to position [89, 0]
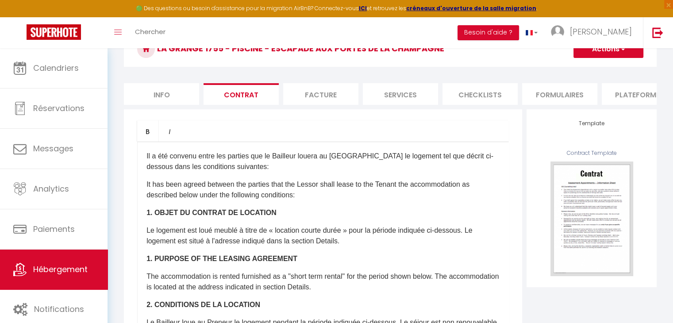
click at [159, 99] on li "Info" at bounding box center [161, 94] width 75 height 22
select select
checkbox input "false"
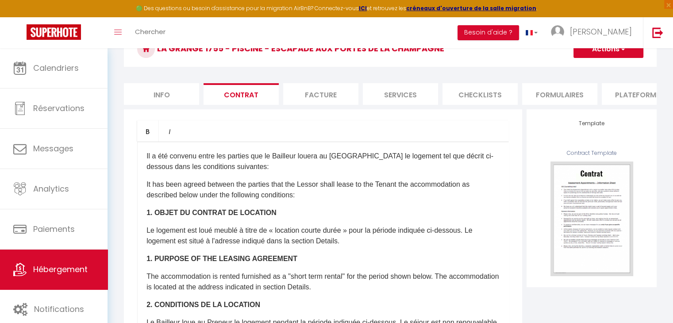
checkbox input "false"
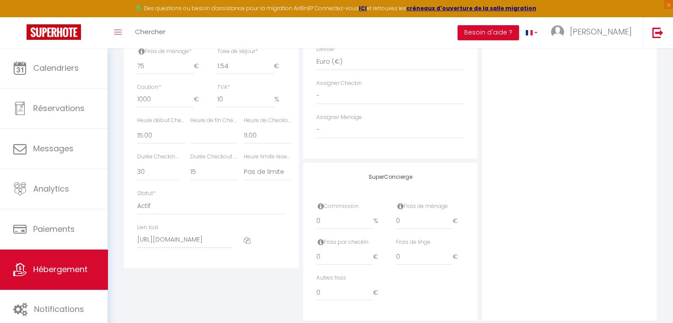
scroll to position [501, 0]
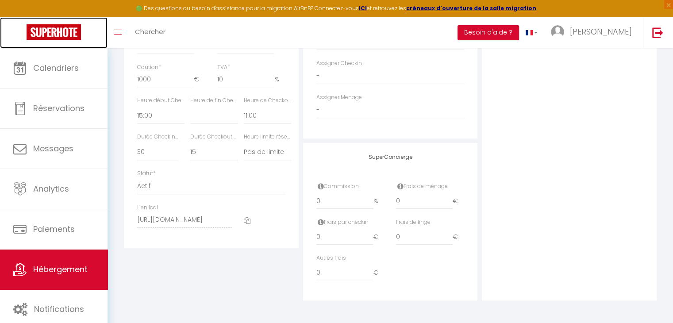
click at [57, 39] on img at bounding box center [54, 31] width 54 height 15
